Goal: Information Seeking & Learning: Learn about a topic

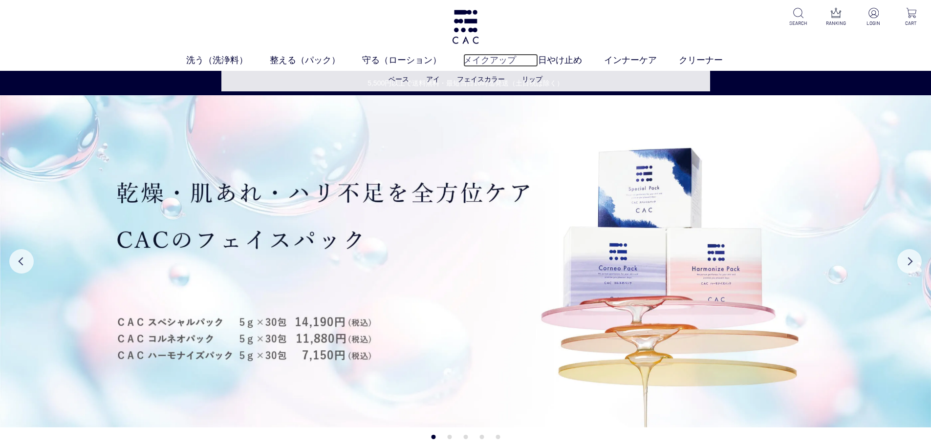
click at [476, 63] on link "メイクアップ" at bounding box center [500, 60] width 75 height 13
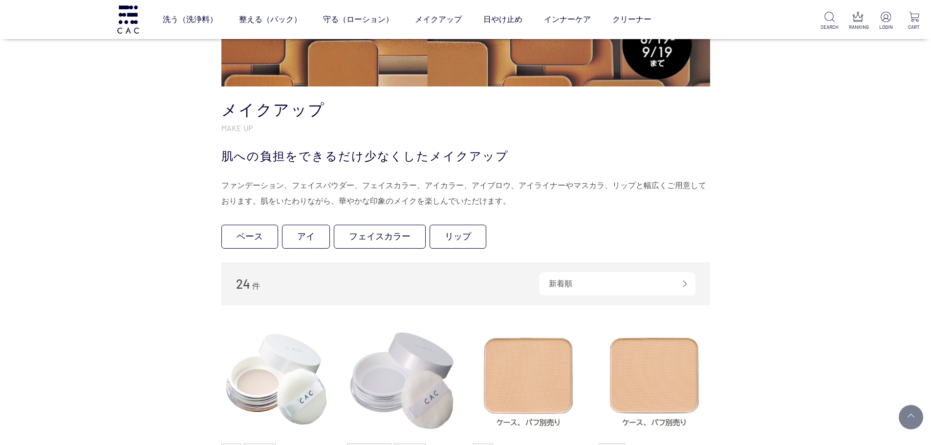
scroll to position [293, 0]
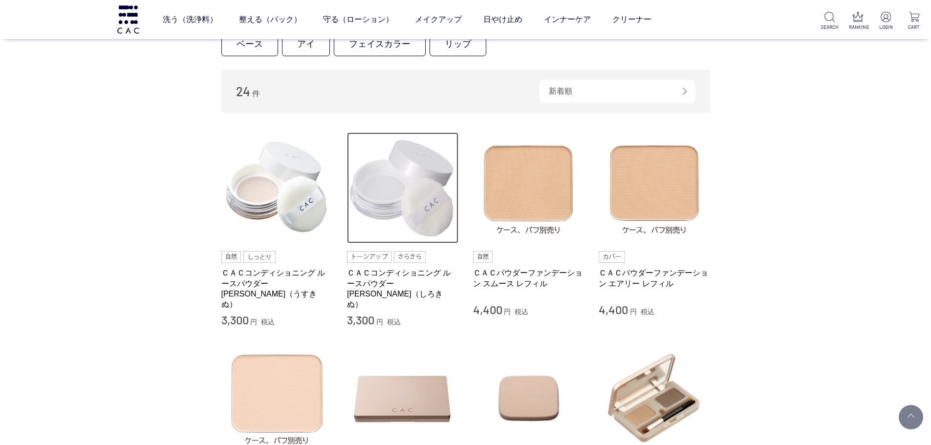
click at [447, 199] on img at bounding box center [402, 187] width 111 height 111
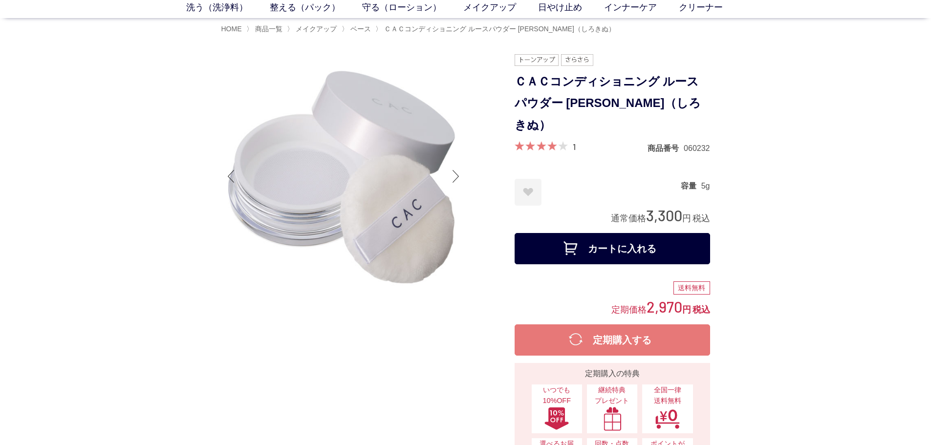
scroll to position [342, 0]
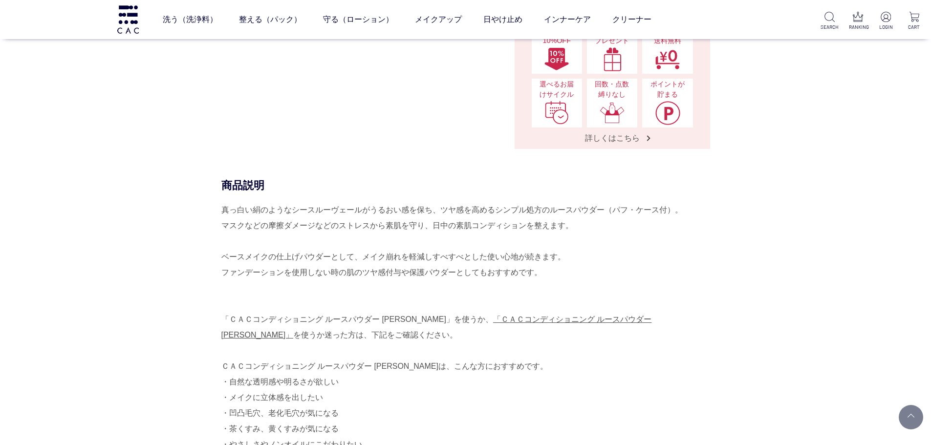
click at [293, 178] on div "商品説明 真っ白い絹のようなシースルーヴェールがうるおい感を保ち、ツヤ感を高めるシンプル処方のルースパウダー（パフ・ケース付）。 マスクなどの摩擦ダメージなど…" at bounding box center [465, 377] width 489 height 399
drag, startPoint x: 523, startPoint y: 187, endPoint x: 602, endPoint y: 211, distance: 82.1
click at [602, 211] on div "真っ白い絹のようなシースルーヴェールがうるおい感を保ち、ツヤ感を高めるシンプル処方のルースパウダー（パフ・ケース付）。 マスクなどの摩擦ダメージなどのストレス…" at bounding box center [465, 389] width 489 height 375
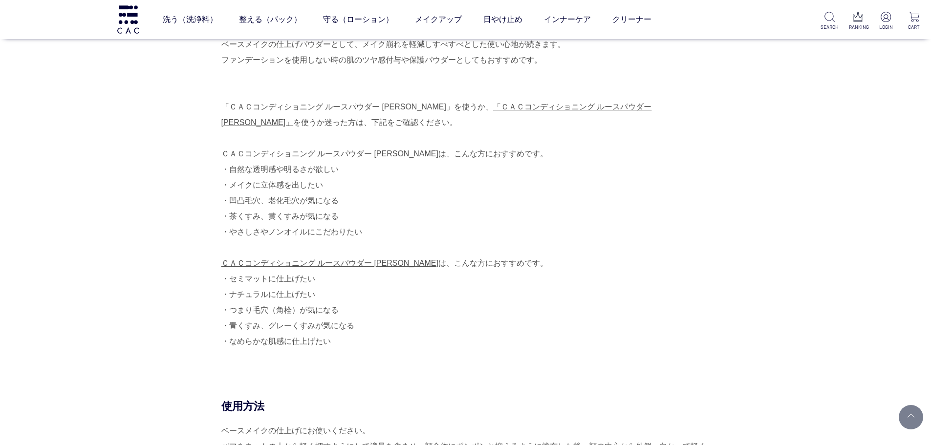
scroll to position [538, 0]
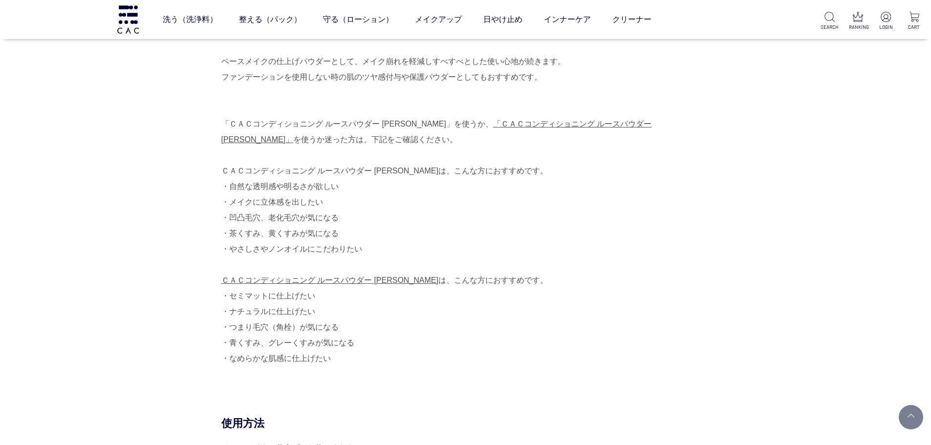
click at [376, 291] on div "真っ白い絹のようなシースルーヴェールがうるおい感を保ち、ツヤ感を高めるシンプル処方のルースパウダー（パフ・ケース付）。 マスクなどの摩擦ダメージなどのストレス…" at bounding box center [465, 194] width 489 height 375
click at [337, 269] on div "真っ白い絹のようなシースルーヴェールがうるおい感を保ち、ツヤ感を高めるシンプル処方のルースパウダー（パフ・ケース付）。 マスクなどの摩擦ダメージなどのストレス…" at bounding box center [465, 194] width 489 height 375
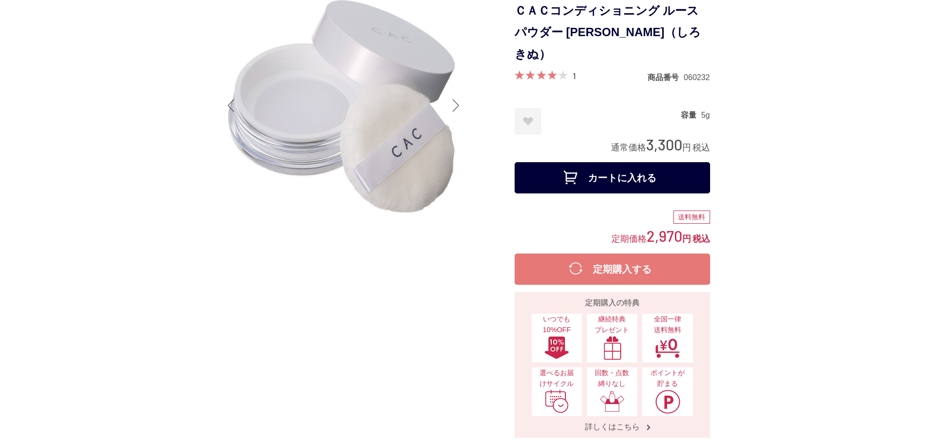
scroll to position [49, 0]
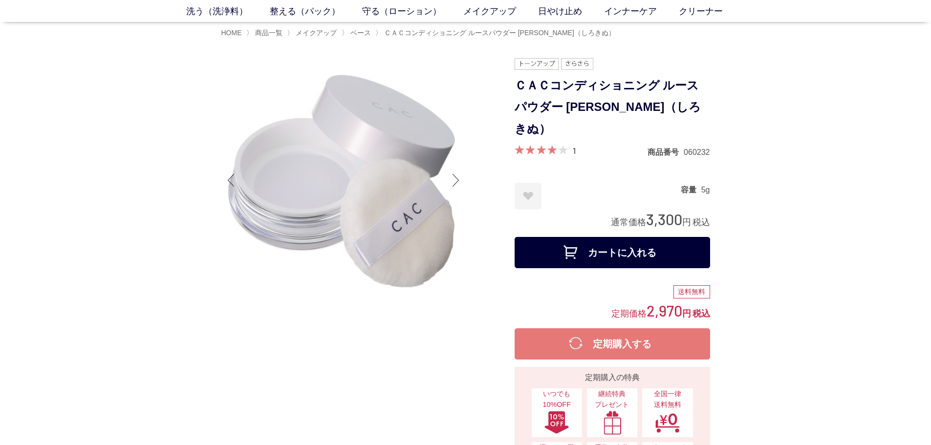
drag, startPoint x: 348, startPoint y: 356, endPoint x: 352, endPoint y: 351, distance: 6.2
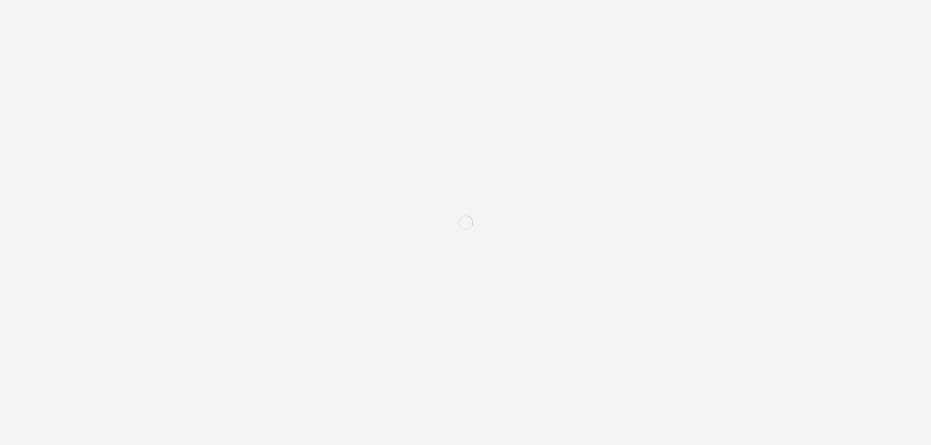
scroll to position [538, 0]
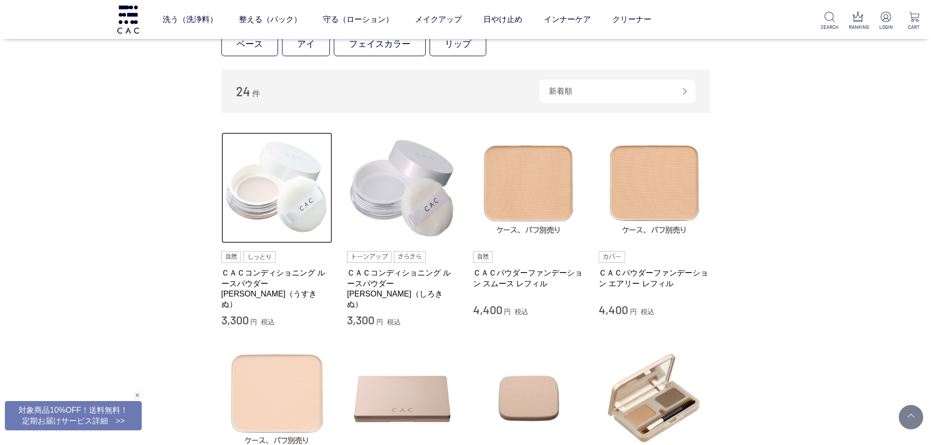
click at [280, 203] on img at bounding box center [276, 187] width 111 height 111
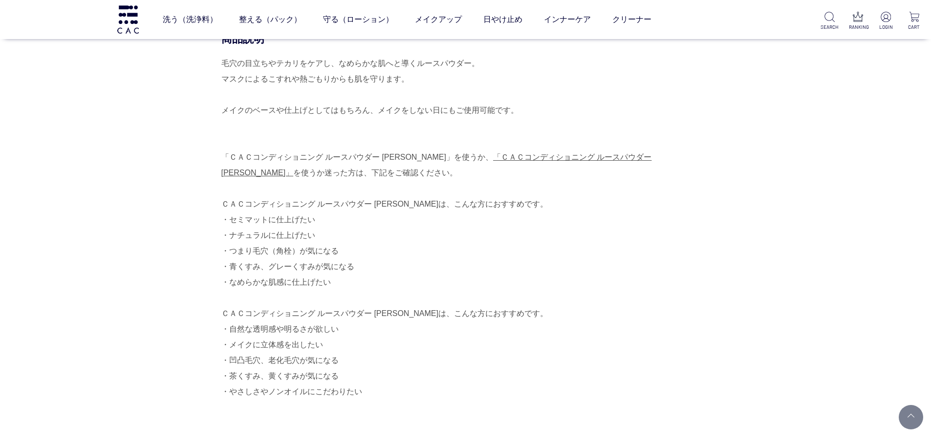
scroll to position [538, 0]
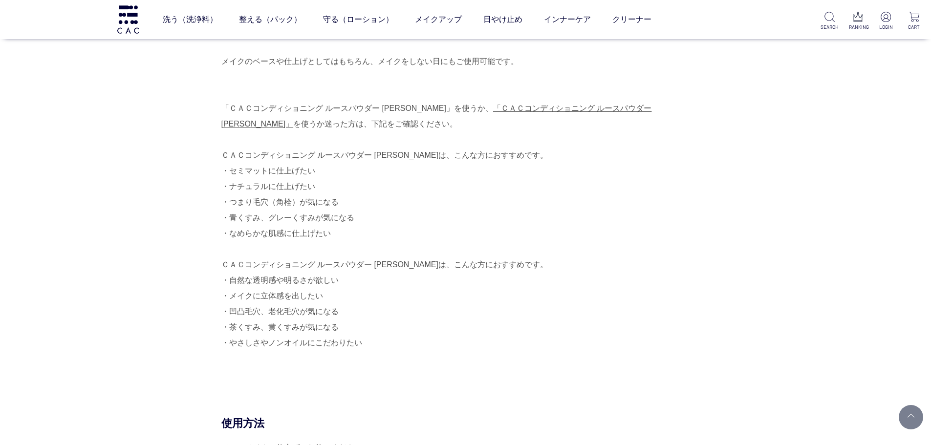
drag, startPoint x: 228, startPoint y: 197, endPoint x: 349, endPoint y: 195, distance: 121.2
click at [349, 195] on div "毛穴の目立ちやテカリをケアし、なめらかな肌へと導くルースパウダー。 マスクによるこすれや熱ごもりからも肌を守ります。 メイクのベースや仕上げとしてはもちろん、…" at bounding box center [465, 194] width 489 height 375
copy div "青くすみ、グレーくすみが気になる"
click at [710, 268] on div "商品説明 毛穴の目立ちやテカリをケアし、なめらかな肌へと導くルースパウダー。 マスクによるこすれや熱ごもりからも肌を守ります。 メイクのベースや仕上げとしては…" at bounding box center [465, 199] width 489 height 433
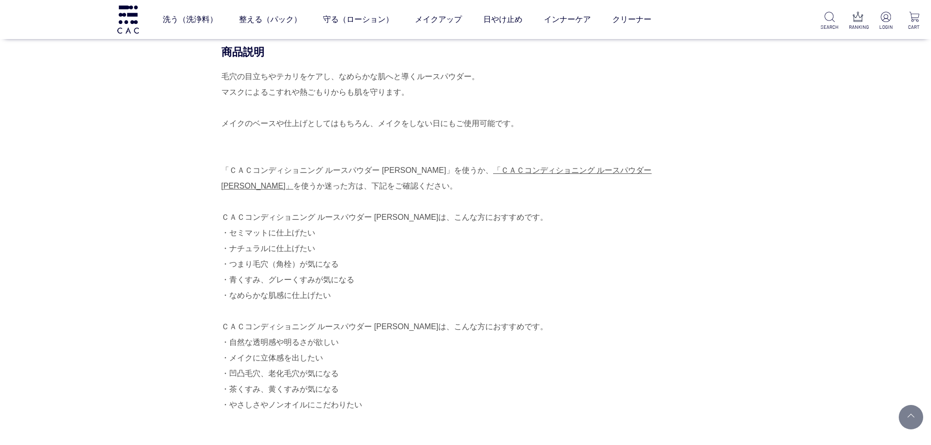
scroll to position [391, 0]
